Goal: Entertainment & Leisure: Consume media (video, audio)

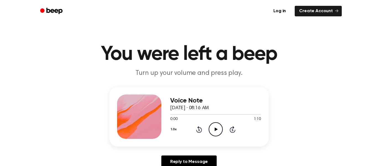
click at [217, 130] on icon "Play Audio" at bounding box center [216, 129] width 14 height 14
drag, startPoint x: 197, startPoint y: 113, endPoint x: 150, endPoint y: 123, distance: 48.0
click at [150, 123] on div "Voice Note [DATE] · 08:16 AM 0:21 1:10 Your browser does not support the [objec…" at bounding box center [188, 117] width 159 height 60
click at [215, 95] on div "Voice Note September 8, 2025 · 08:16 AM 0:23 1:10 Your browser does not support…" at bounding box center [215, 116] width 91 height 44
drag, startPoint x: 200, startPoint y: 115, endPoint x: 159, endPoint y: 123, distance: 41.6
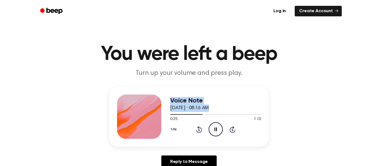
click at [159, 123] on div "Voice Note September 8, 2025 · 08:16 AM 0:25 1:10 Your browser does not support…" at bounding box center [188, 117] width 159 height 60
click at [193, 129] on div "1.0x Rewind 5 seconds Pause Audio Skip 5 seconds" at bounding box center [215, 129] width 91 height 14
click at [197, 128] on icon "Rewind 5 seconds" at bounding box center [199, 129] width 6 height 7
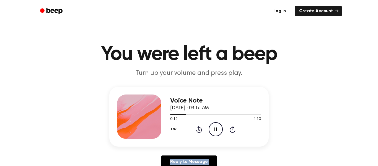
click at [197, 128] on icon "Rewind 5 seconds" at bounding box center [199, 129] width 6 height 7
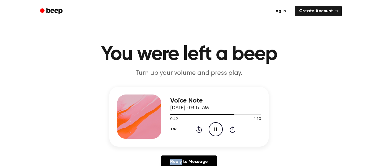
click at [215, 123] on icon "Play Audio" at bounding box center [216, 129] width 14 height 14
